Goal: Information Seeking & Learning: Learn about a topic

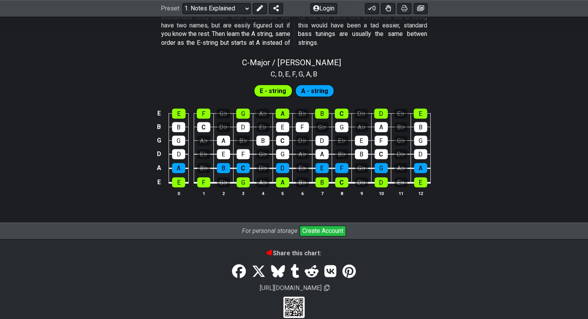
scroll to position [751, 0]
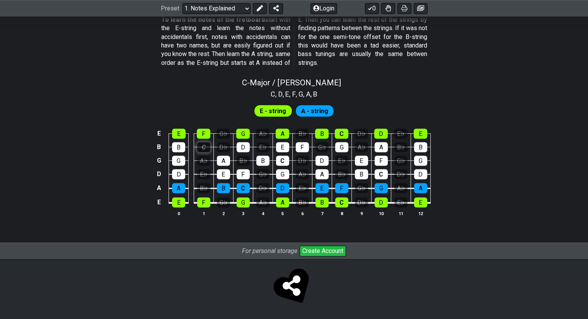
click at [205, 114] on section "E - string A - string E E F G♭ G A♭ A B♭ B C D♭ D E♭ E B B C D♭ D E♭ E F G♭ G A…" at bounding box center [294, 163] width 588 height 128
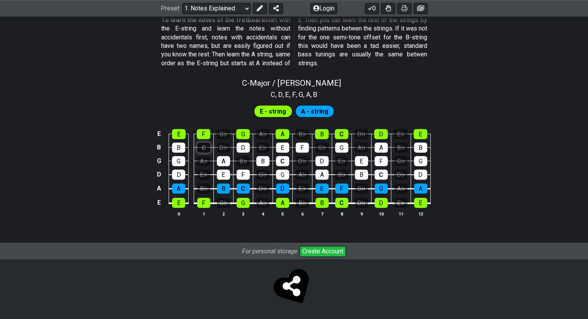
click at [206, 150] on div "C" at bounding box center [203, 148] width 13 height 10
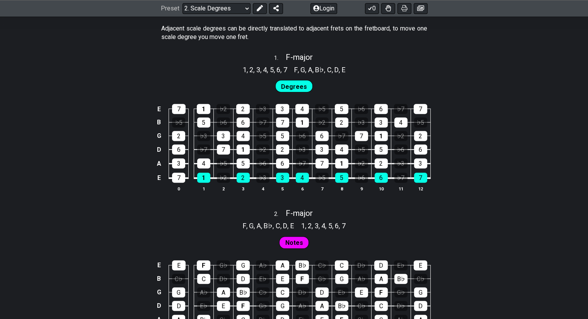
scroll to position [484, 0]
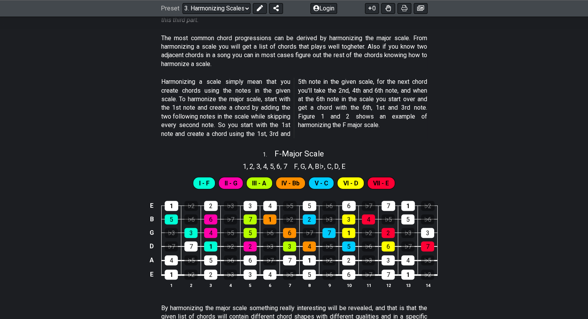
scroll to position [202, 0]
click at [205, 180] on span "I - F" at bounding box center [204, 183] width 10 height 11
click at [172, 216] on div "5" at bounding box center [171, 219] width 13 height 10
click at [170, 218] on div "5" at bounding box center [171, 219] width 13 height 10
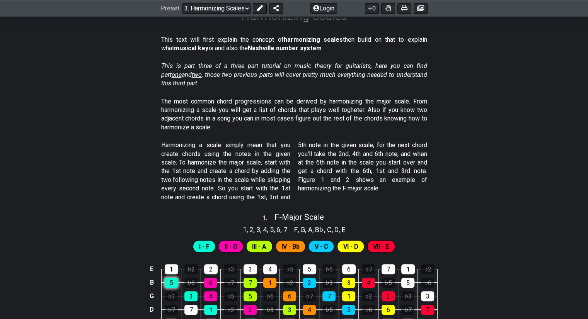
scroll to position [140, 0]
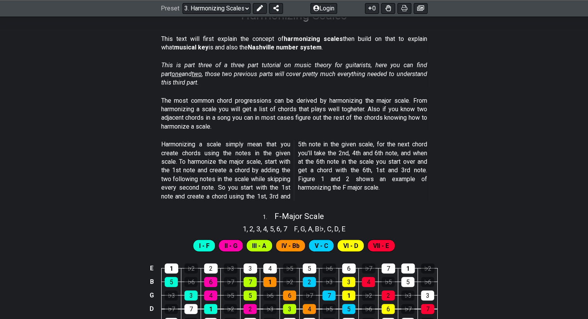
click at [119, 187] on section "Harmonizing a scale simply mean that you create chords using the notes in the g…" at bounding box center [294, 172] width 588 height 70
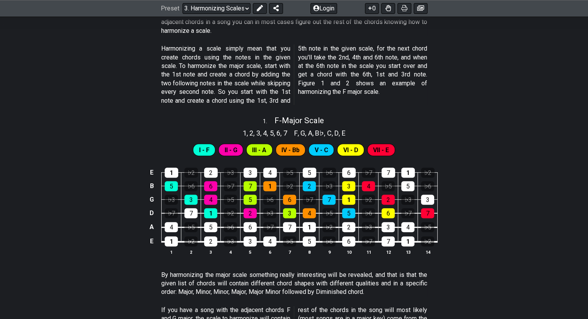
scroll to position [238, 0]
